Goal: Task Accomplishment & Management: Check status

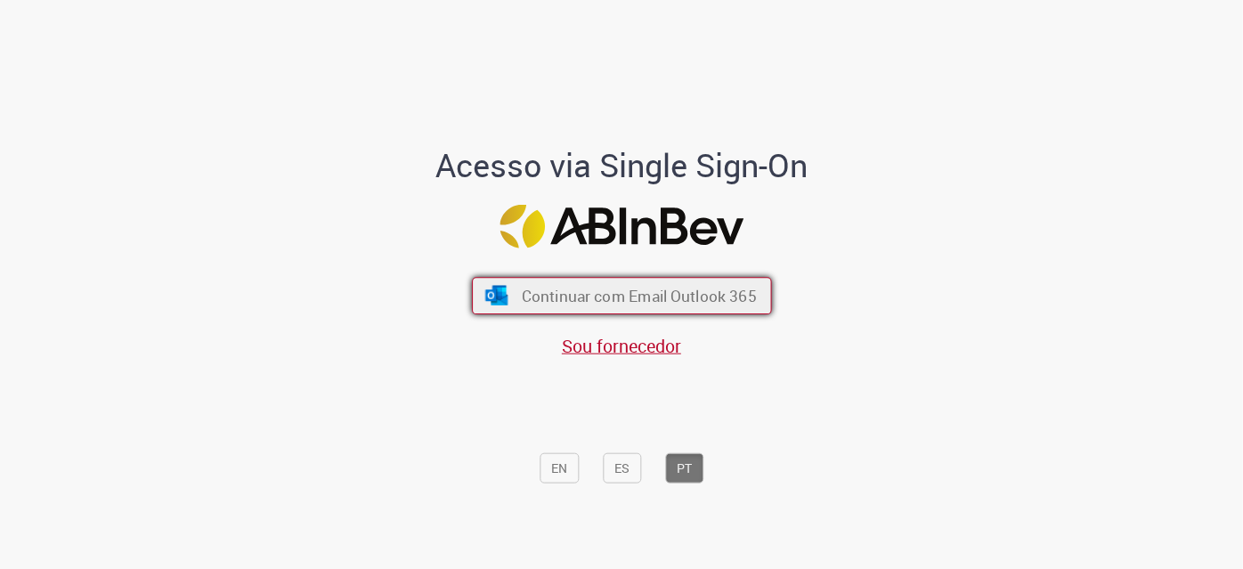
click at [596, 298] on span "Continuar com Email Outlook 365" at bounding box center [638, 296] width 235 height 20
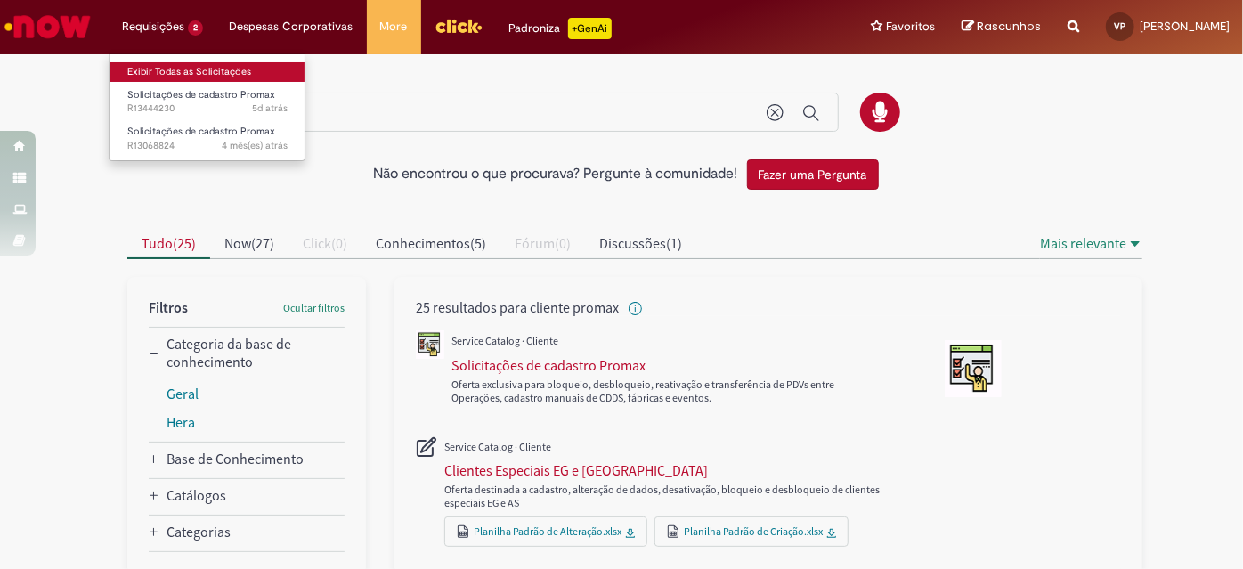
click at [186, 69] on link "Exibir Todas as Solicitações" at bounding box center [208, 72] width 196 height 20
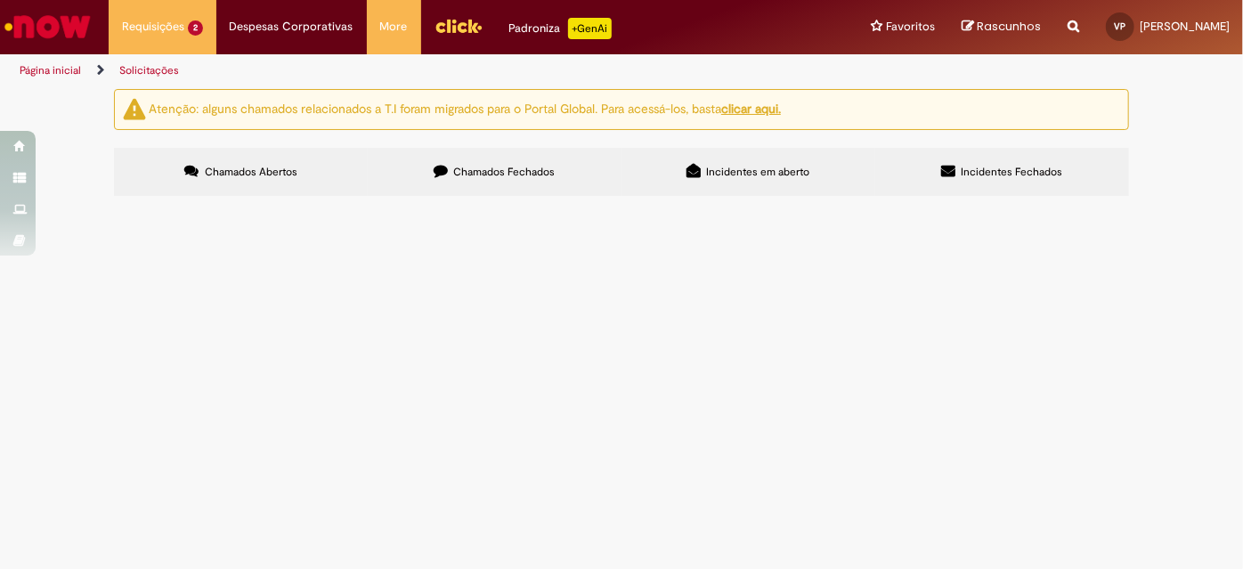
click at [0, 0] on span "Solicito a reativação do PDV para CDD MANAUS" at bounding box center [0, 0] width 0 height 0
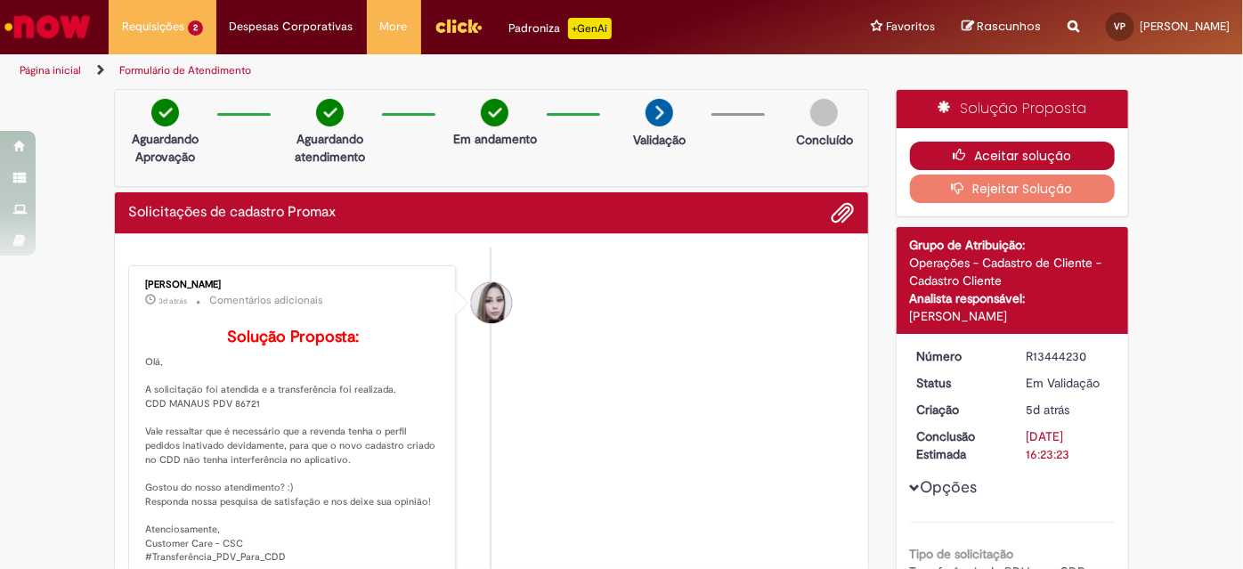
click at [987, 149] on button "Aceitar solução" at bounding box center [1013, 156] width 206 height 28
